Goal: Purchase product/service

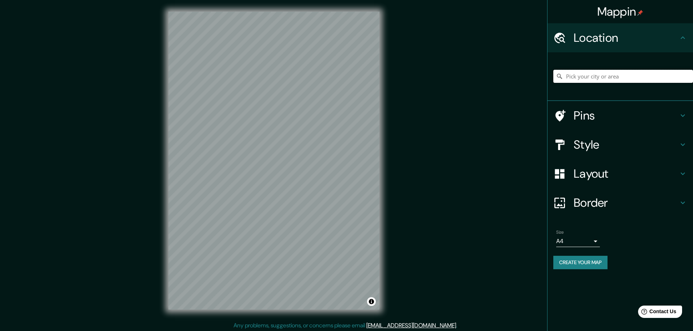
click at [569, 82] on input "Pick your city or area" at bounding box center [623, 76] width 140 height 13
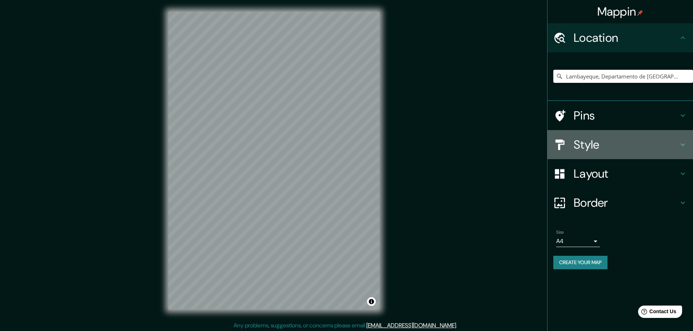
click at [590, 140] on h4 "Style" at bounding box center [625, 144] width 105 height 15
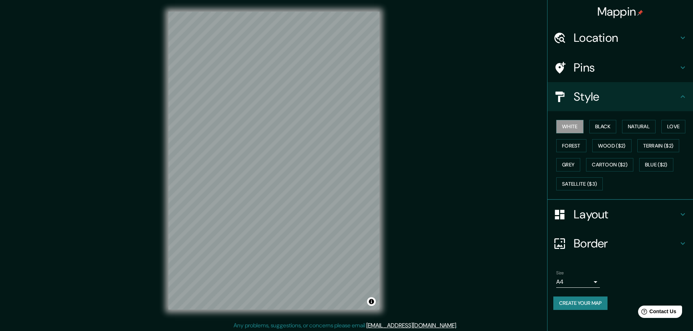
click at [605, 118] on div "White Black Natural Love Forest Wood ($2) Terrain ($2) Grey Cartoon ($2) Blue (…" at bounding box center [623, 155] width 140 height 76
click at [604, 124] on button "Black" at bounding box center [602, 126] width 27 height 13
click at [627, 127] on button "Natural" at bounding box center [638, 126] width 33 height 13
click at [670, 120] on button "Love" at bounding box center [673, 126] width 24 height 13
click at [574, 147] on button "Forest" at bounding box center [571, 145] width 30 height 13
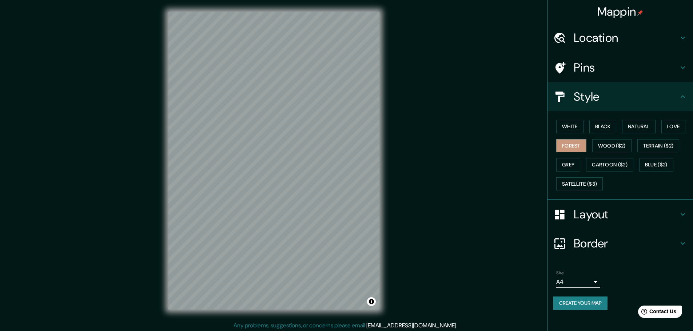
click at [567, 172] on div "White Black Natural Love Forest Wood ($2) Terrain ($2) Grey Cartoon ($2) Blue (…" at bounding box center [623, 155] width 140 height 76
click at [575, 165] on button "Grey" at bounding box center [568, 164] width 24 height 13
click at [611, 145] on button "Wood ($2)" at bounding box center [611, 145] width 39 height 13
click at [655, 148] on button "Terrain ($2)" at bounding box center [658, 145] width 42 height 13
click at [596, 30] on div "Location" at bounding box center [619, 37] width 145 height 29
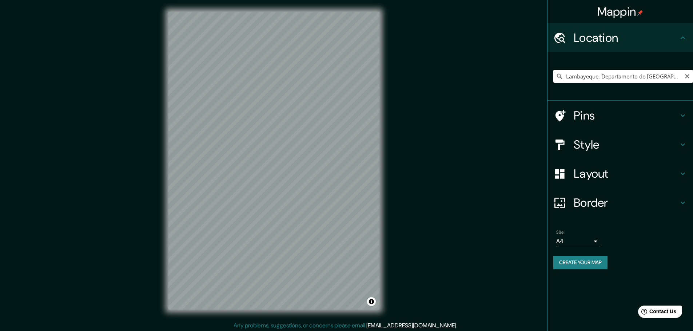
click at [597, 75] on input "Lambayeque, Departamento de [GEOGRAPHIC_DATA], [GEOGRAPHIC_DATA]" at bounding box center [623, 76] width 140 height 13
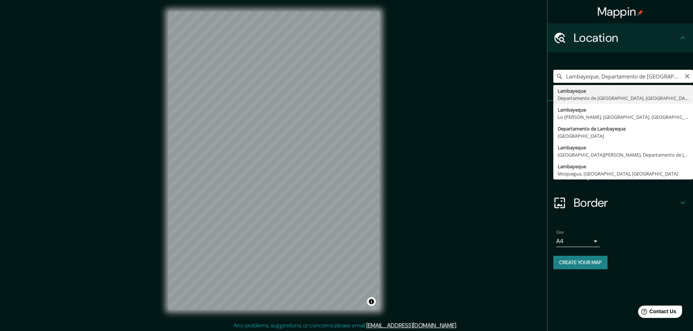
click at [597, 75] on input "Lambayeque, Departamento de [GEOGRAPHIC_DATA], [GEOGRAPHIC_DATA]" at bounding box center [623, 76] width 140 height 13
type input "[GEOGRAPHIC_DATA][PERSON_NAME], [GEOGRAPHIC_DATA], [GEOGRAPHIC_DATA]"
